Goal: Task Accomplishment & Management: Use online tool/utility

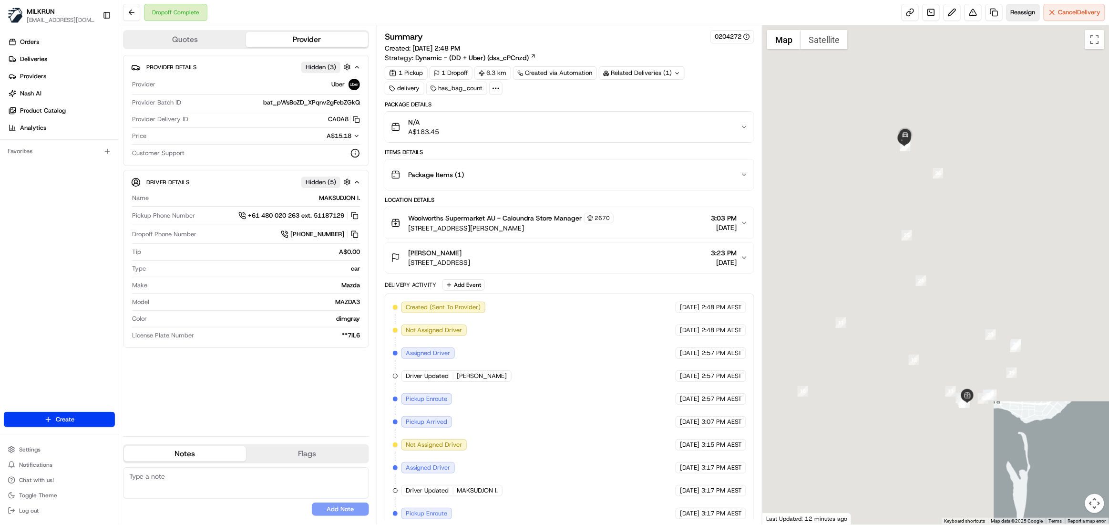
click at [1015, 9] on span "Reassign" at bounding box center [1023, 12] width 25 height 9
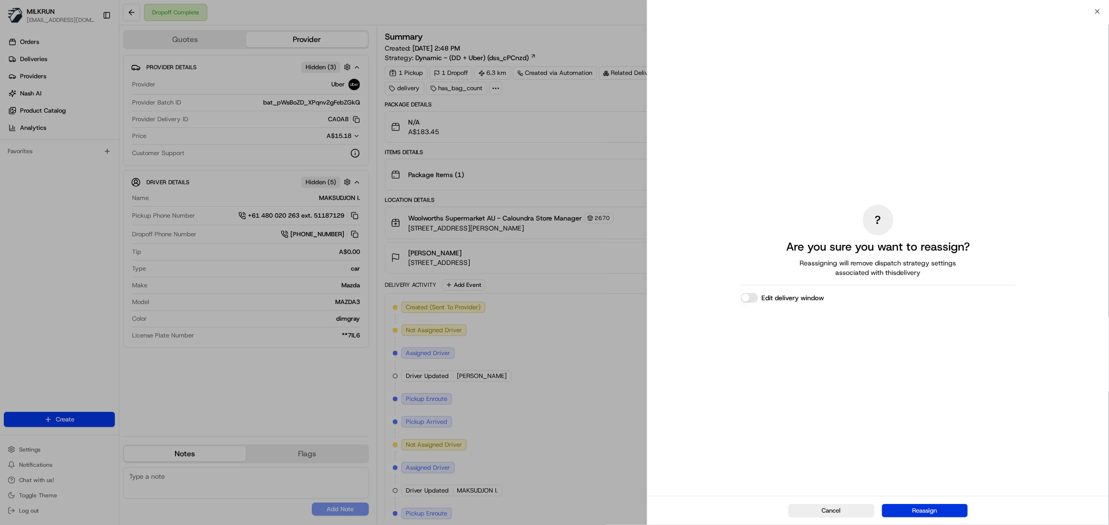
click at [921, 508] on button "Reassign" at bounding box center [925, 510] width 86 height 13
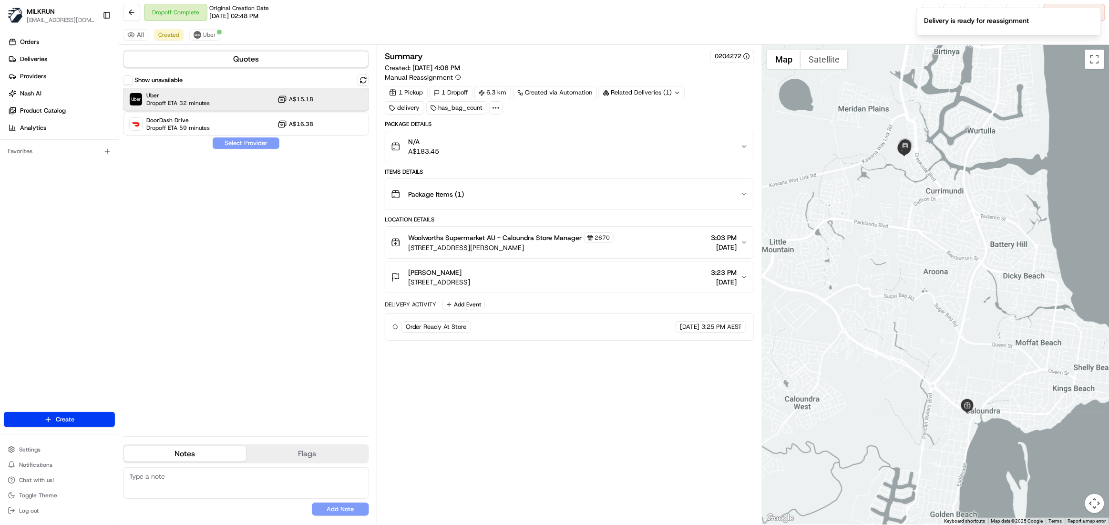
click at [172, 96] on span "Uber" at bounding box center [177, 96] width 63 height 8
click at [237, 143] on button "Assign Provider" at bounding box center [246, 142] width 68 height 11
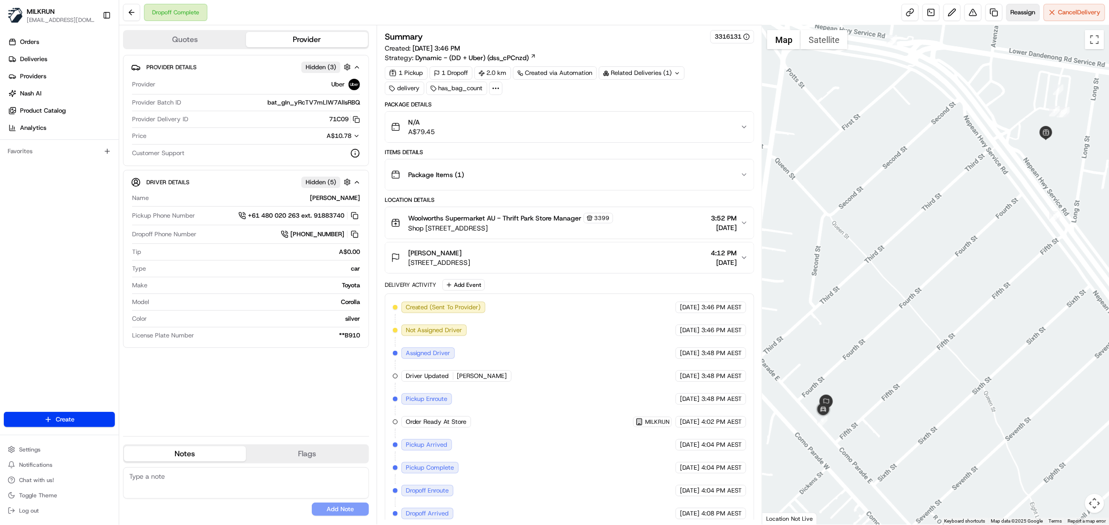
click at [1012, 16] on button "Reassign" at bounding box center [1023, 12] width 33 height 17
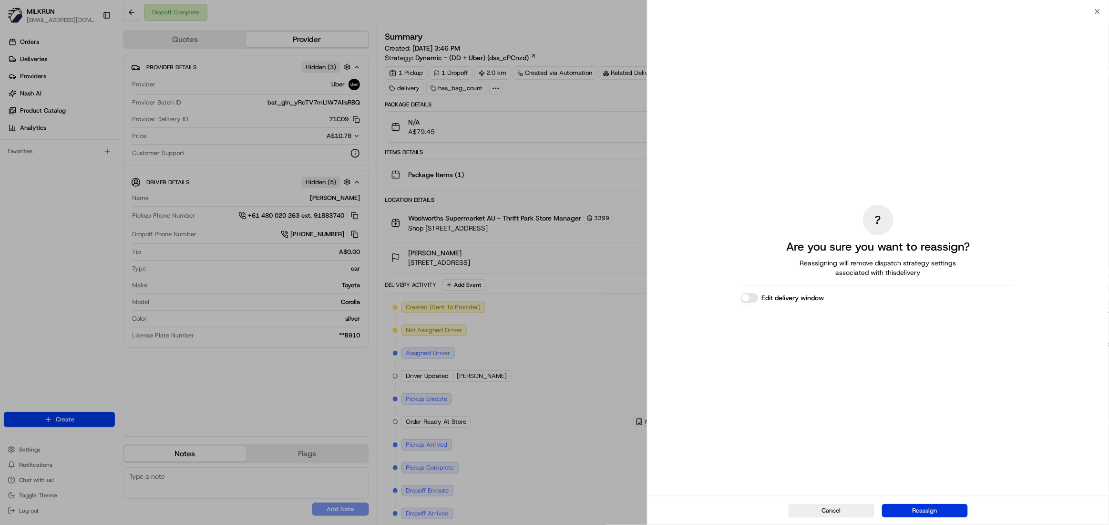
click at [933, 508] on button "Reassign" at bounding box center [925, 510] width 86 height 13
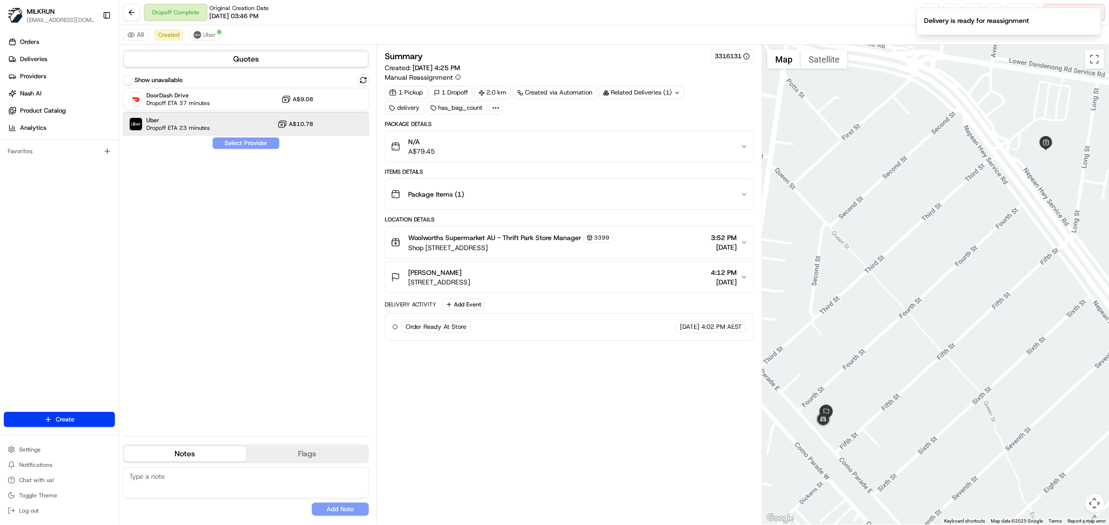
click at [256, 122] on div "Uber Dropoff ETA 23 minutes A$10.78" at bounding box center [246, 124] width 246 height 23
click at [262, 146] on button "Assign Provider" at bounding box center [246, 142] width 68 height 11
